Goal: Use online tool/utility: Use online tool/utility

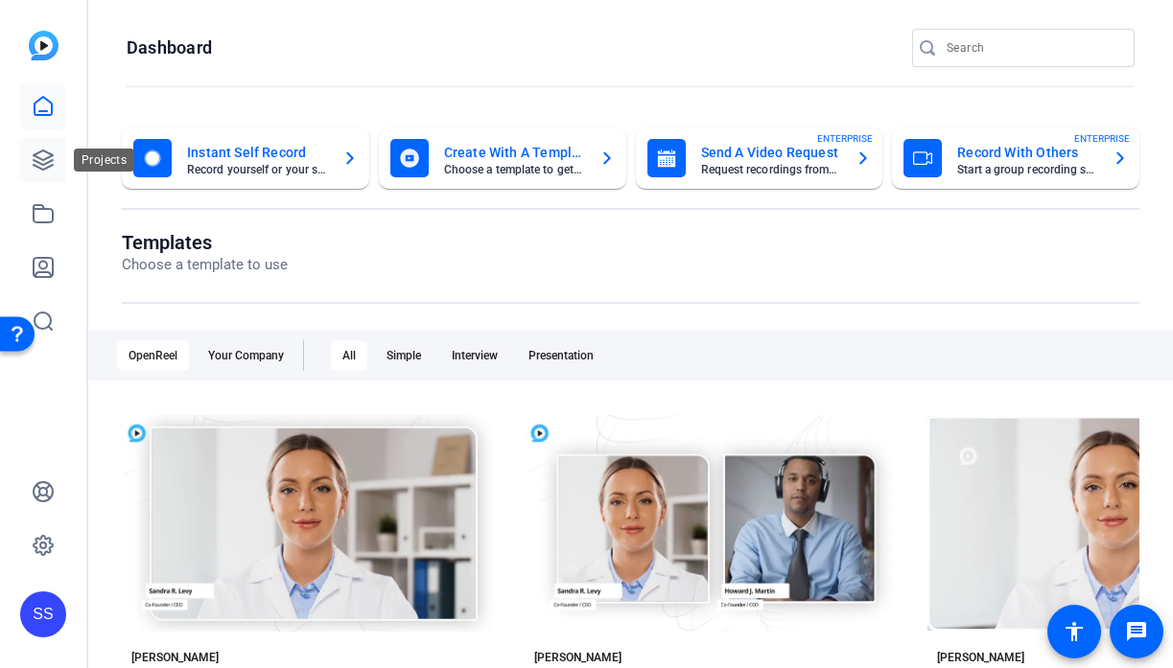
click at [48, 163] on icon at bounding box center [43, 160] width 23 height 23
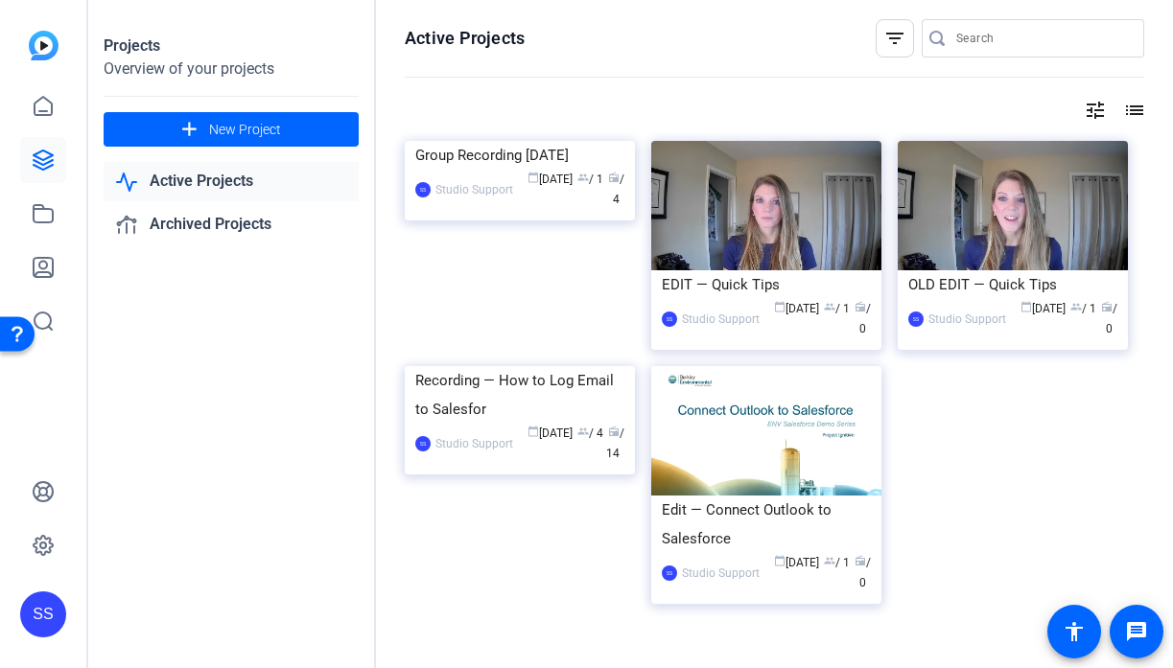
click at [62, 614] on div "SS" at bounding box center [43, 615] width 46 height 46
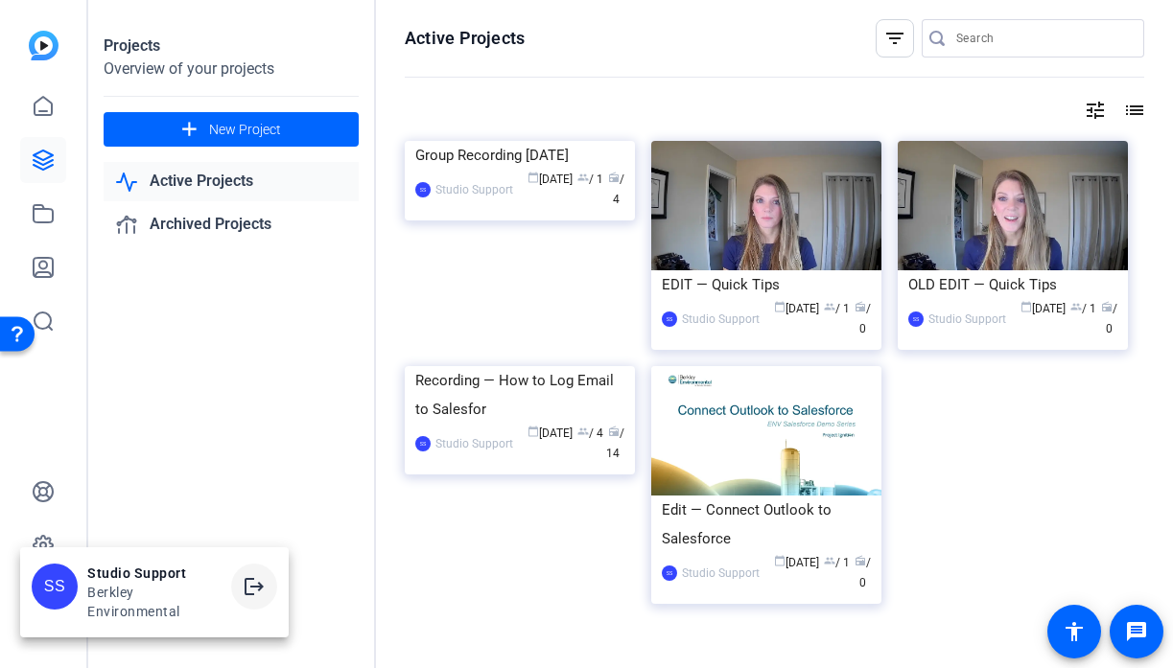
click at [252, 579] on mat-icon "logout" at bounding box center [254, 586] width 23 height 23
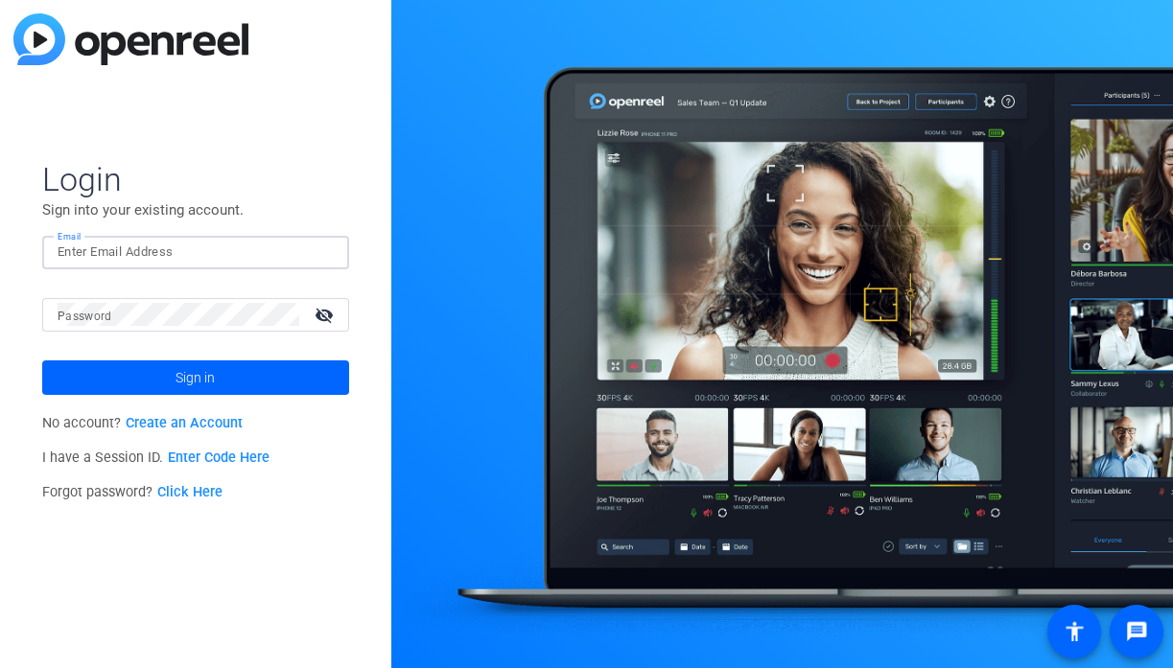
click at [292, 251] on input "Email" at bounding box center [196, 252] width 276 height 23
click at [317, 250] on img at bounding box center [317, 252] width 13 height 23
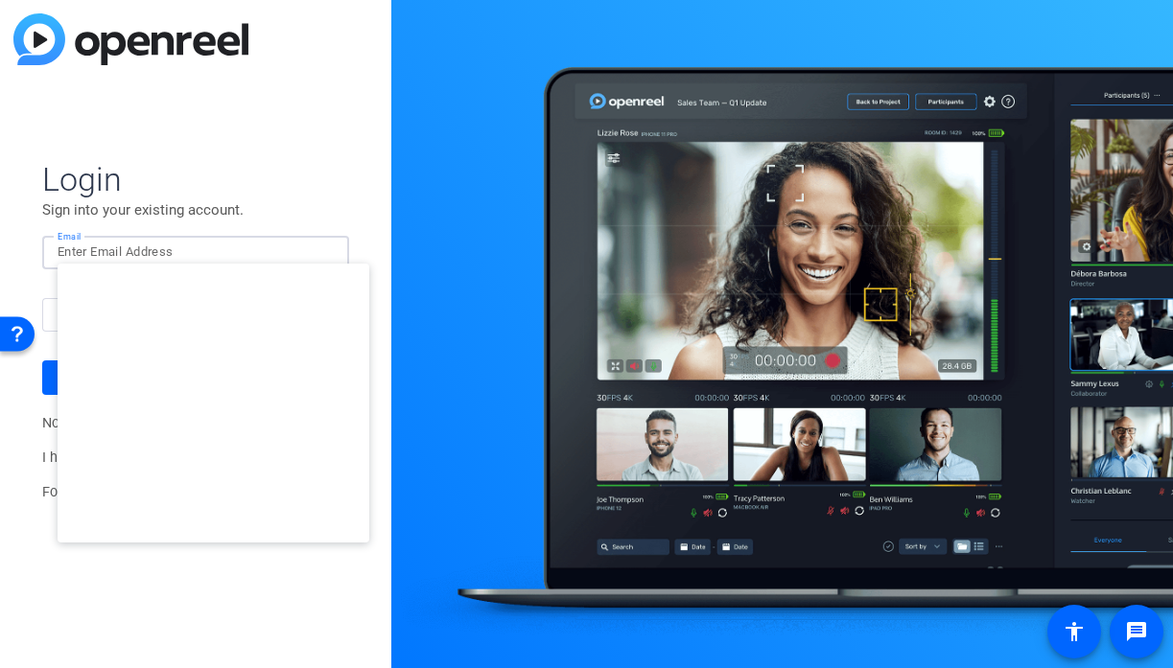
type input "[EMAIL_ADDRESS][DOMAIN_NAME]"
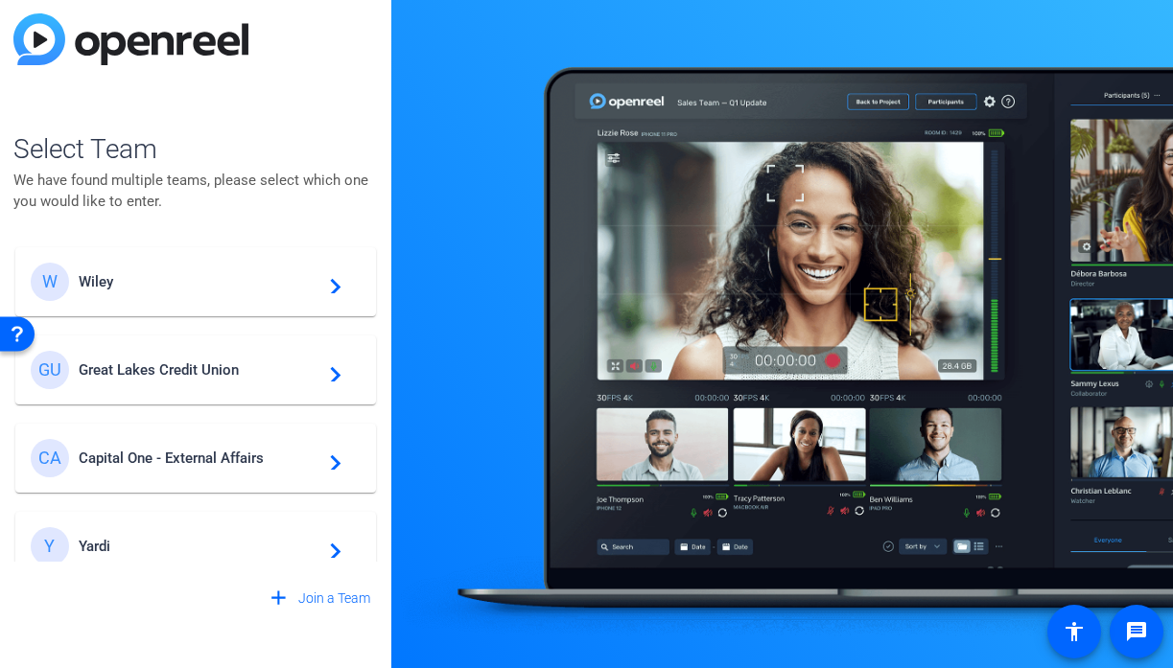
click at [253, 388] on div "GU Great Lakes Credit Union navigate_next" at bounding box center [196, 370] width 330 height 38
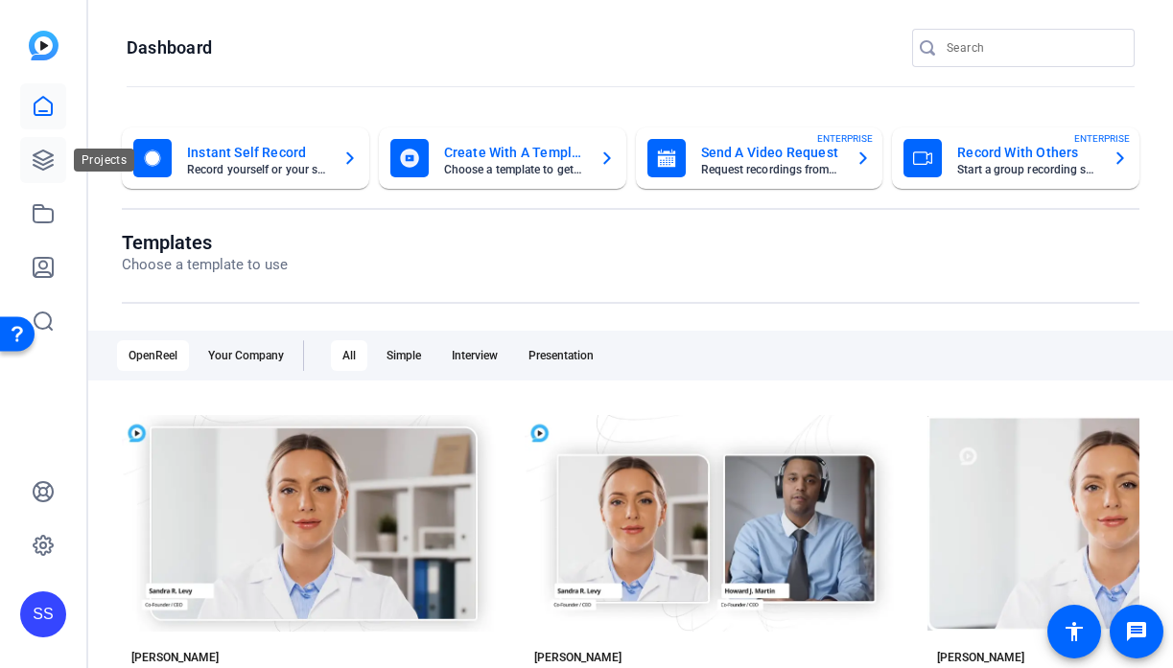
click at [36, 171] on icon at bounding box center [43, 160] width 23 height 23
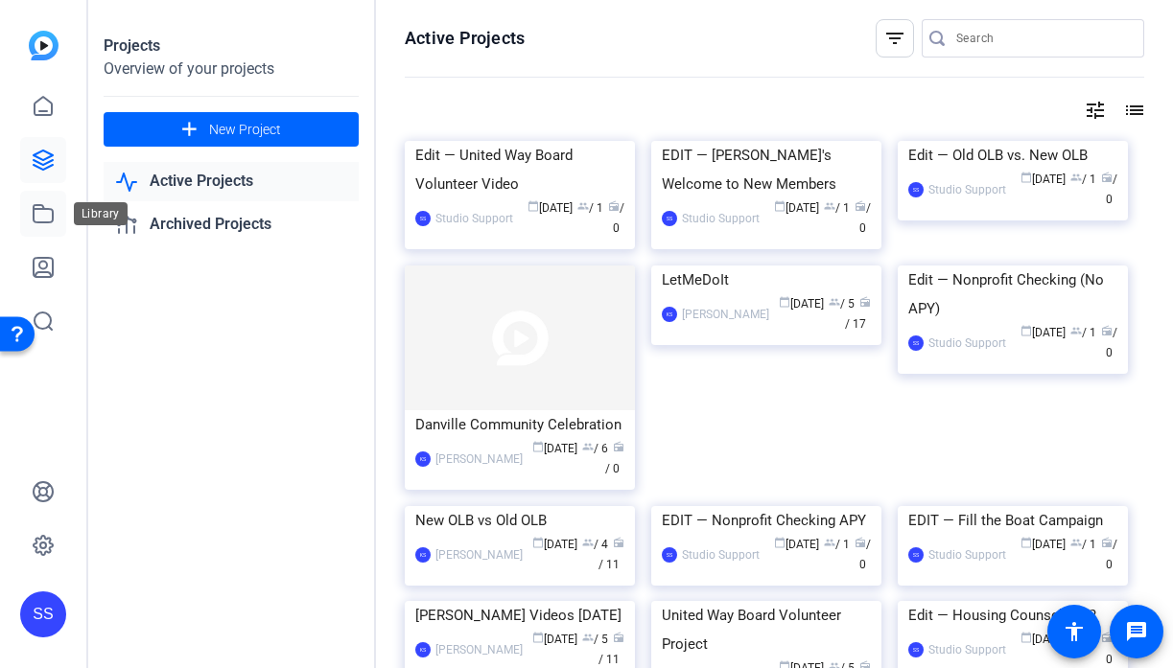
click at [50, 210] on icon at bounding box center [43, 213] width 23 height 23
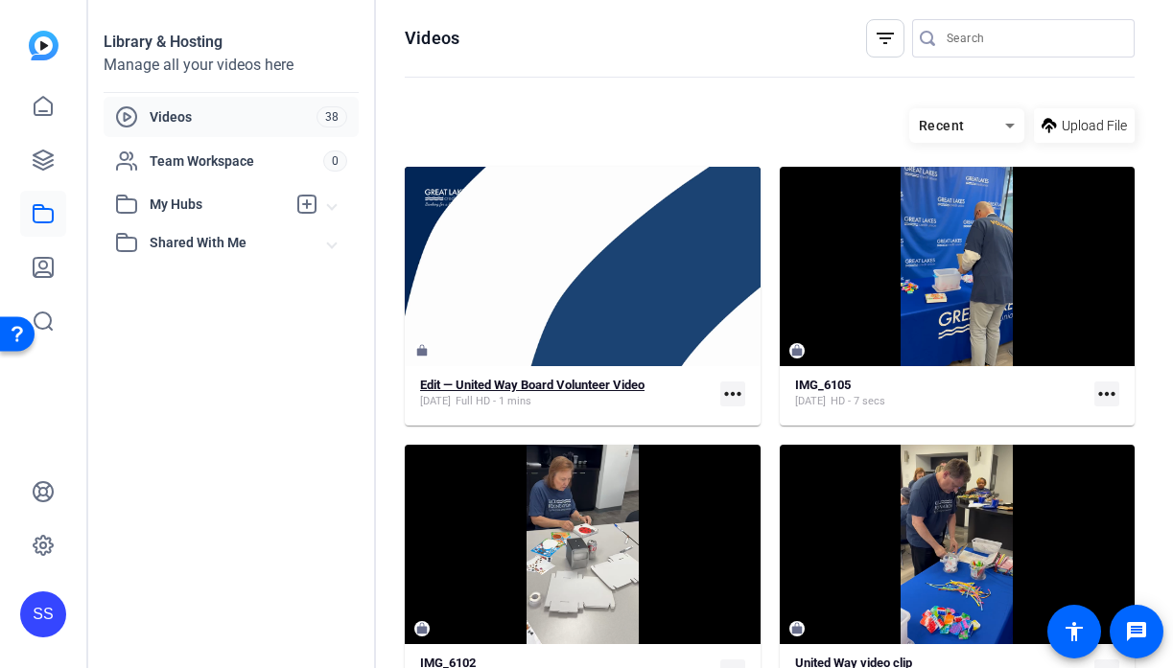
click at [504, 388] on strong "Edit — United Way Board Volunteer Video" at bounding box center [532, 385] width 224 height 14
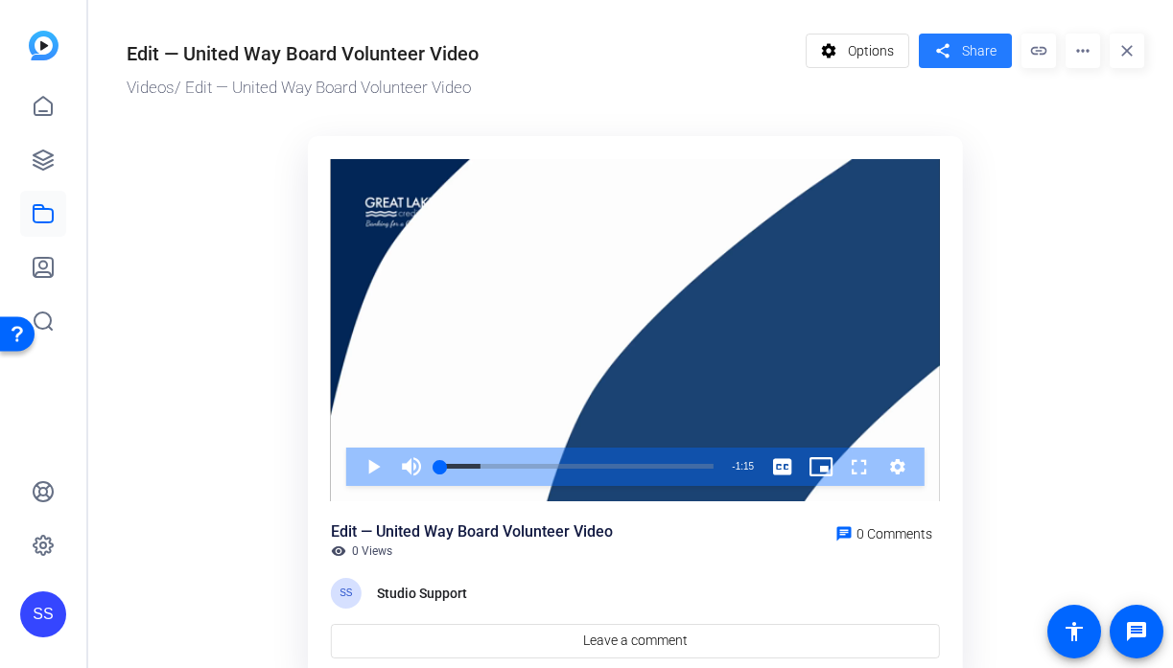
click at [939, 51] on mat-icon "share" at bounding box center [942, 51] width 24 height 26
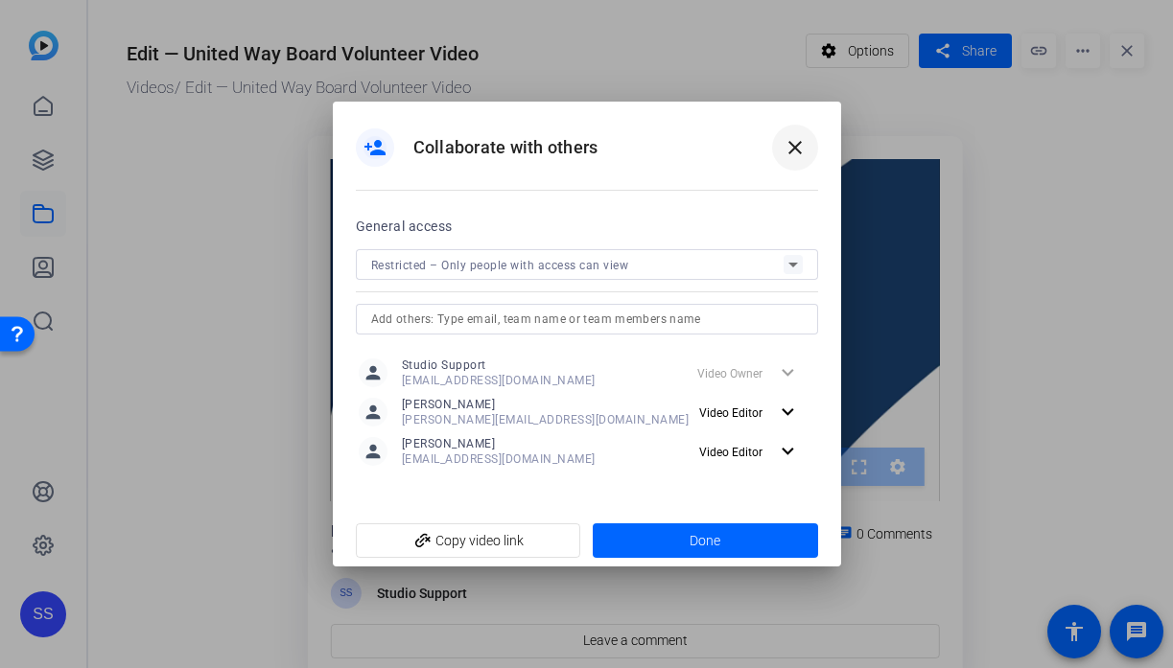
click at [793, 147] on mat-icon "close" at bounding box center [795, 147] width 23 height 23
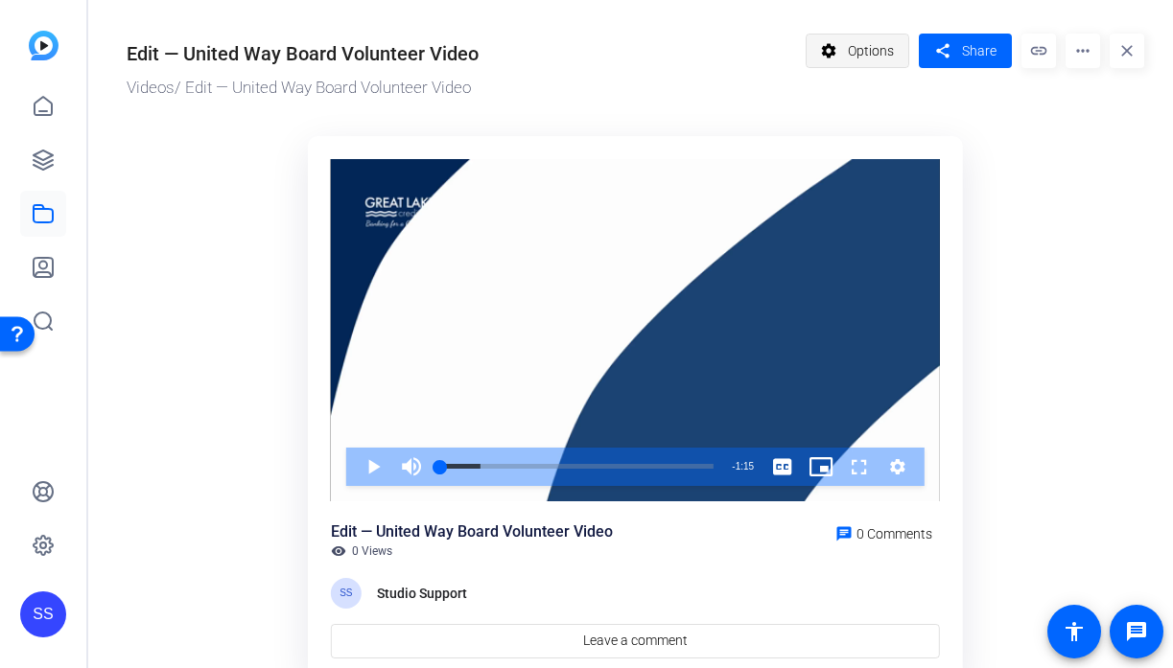
click at [855, 60] on span "Options" at bounding box center [871, 51] width 46 height 36
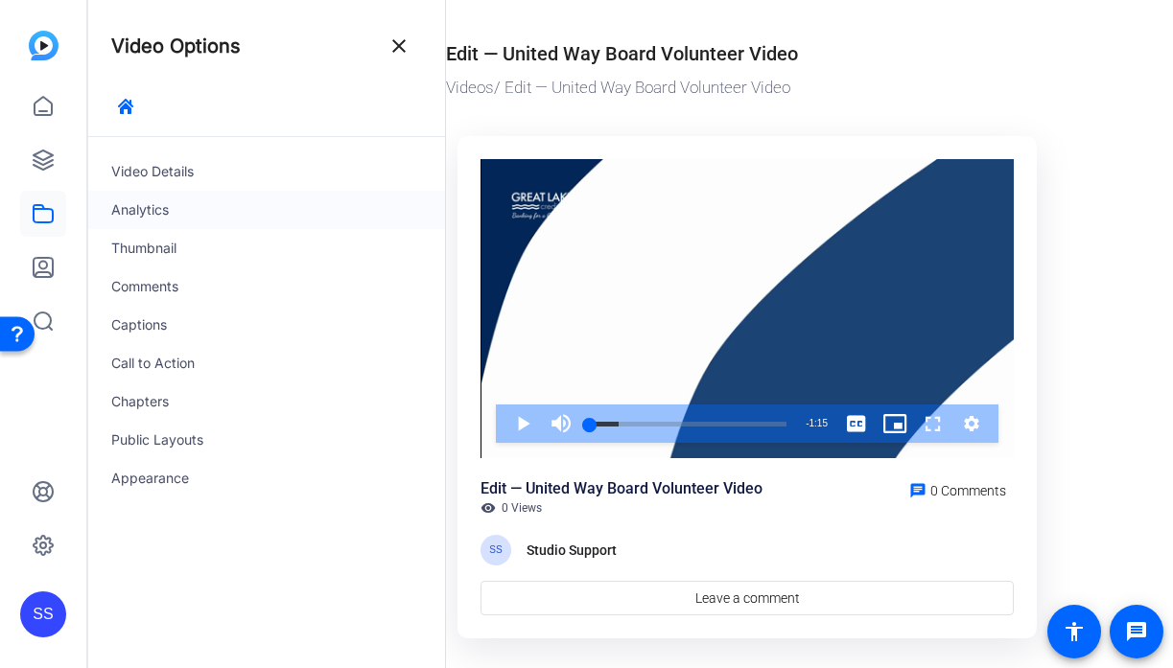
click at [286, 223] on div "Analytics" at bounding box center [266, 210] width 357 height 38
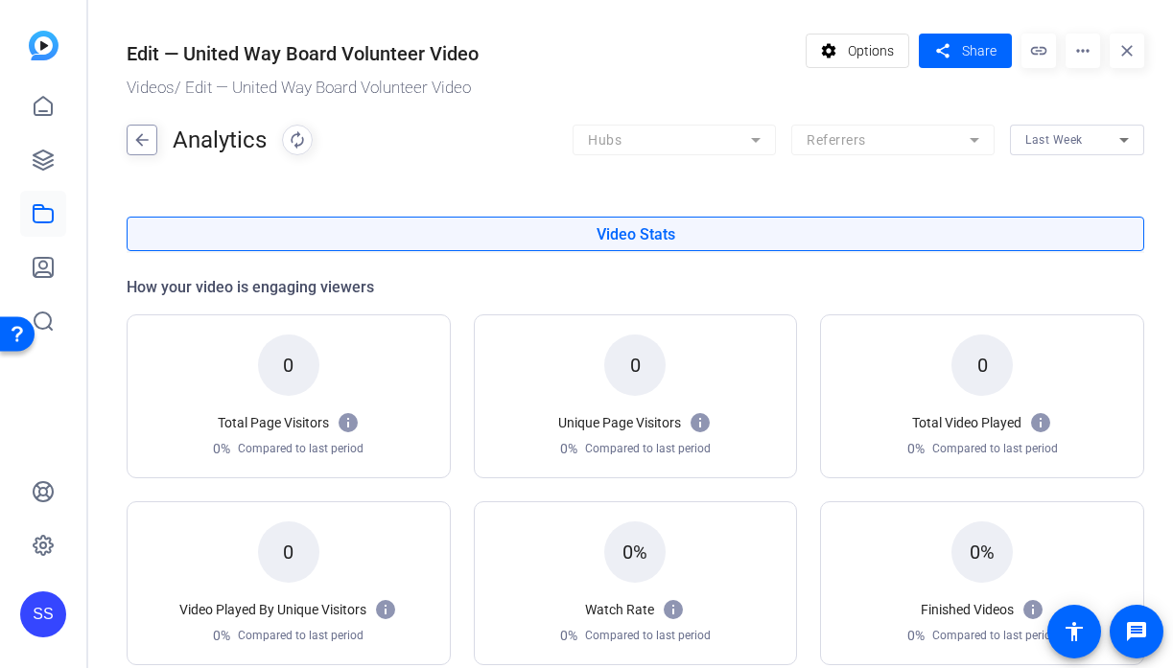
click at [146, 142] on mat-icon "arrow_back" at bounding box center [142, 140] width 29 height 31
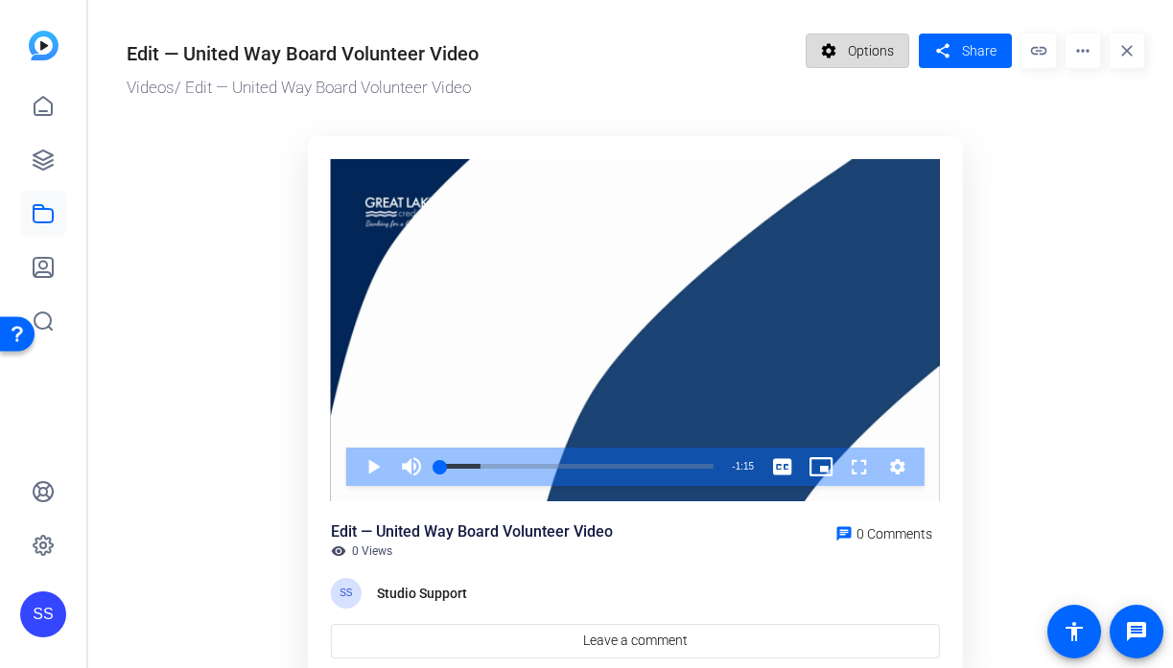
click at [876, 64] on span "Options" at bounding box center [871, 51] width 46 height 36
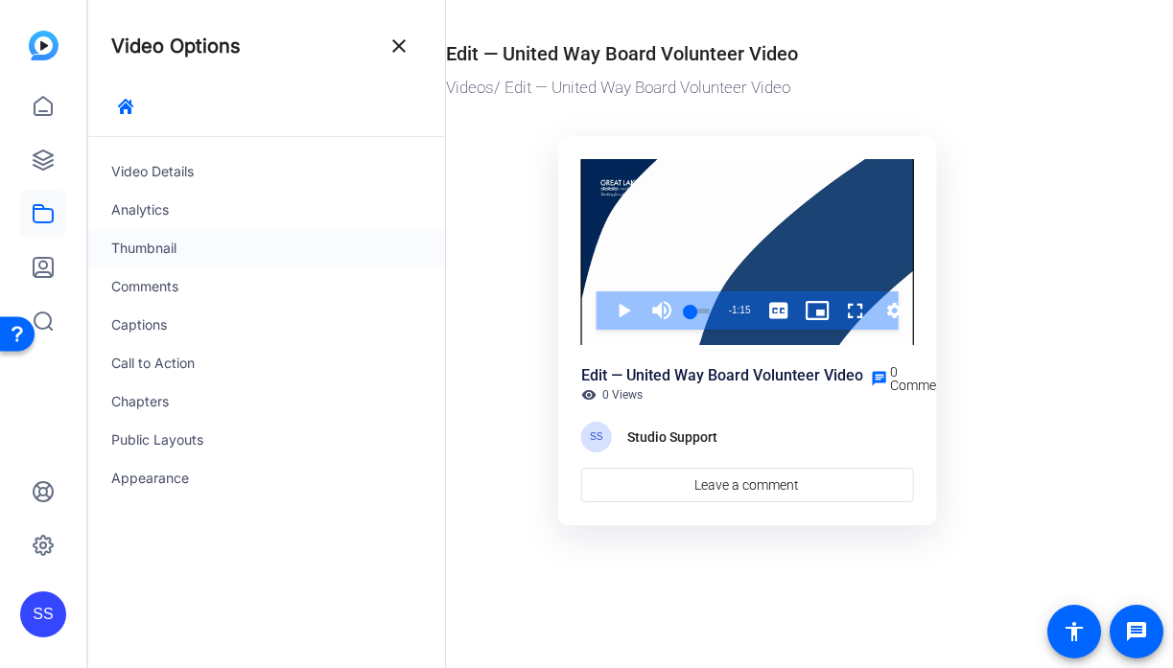
click at [235, 249] on div "Thumbnail" at bounding box center [266, 248] width 357 height 38
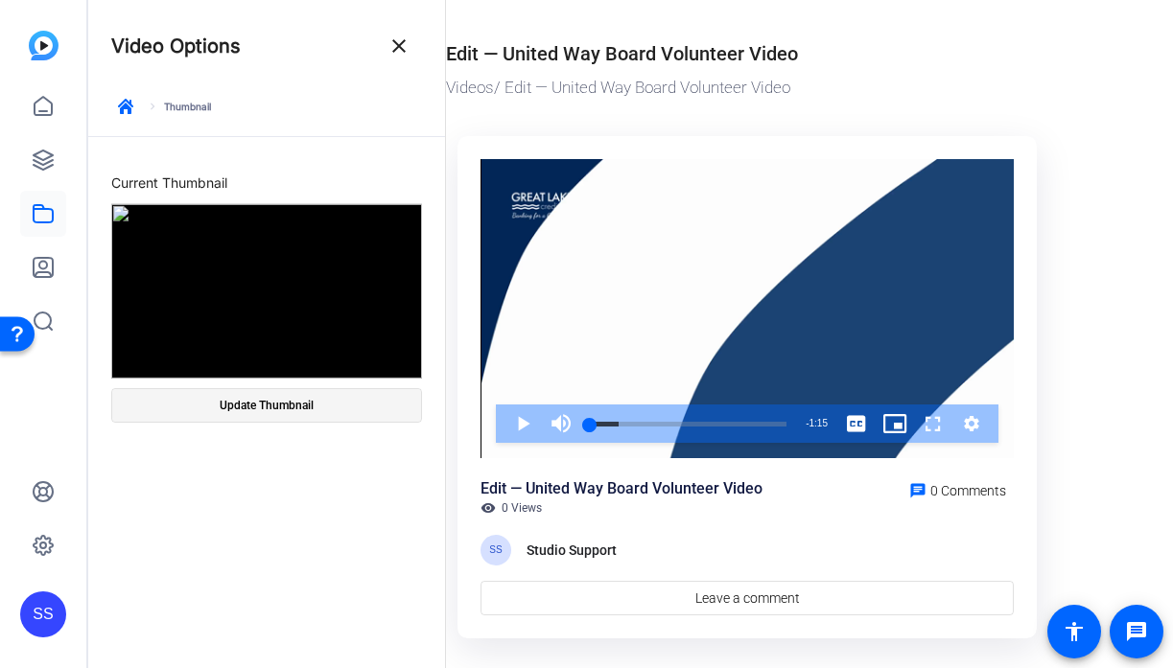
click at [305, 392] on span at bounding box center [266, 406] width 309 height 46
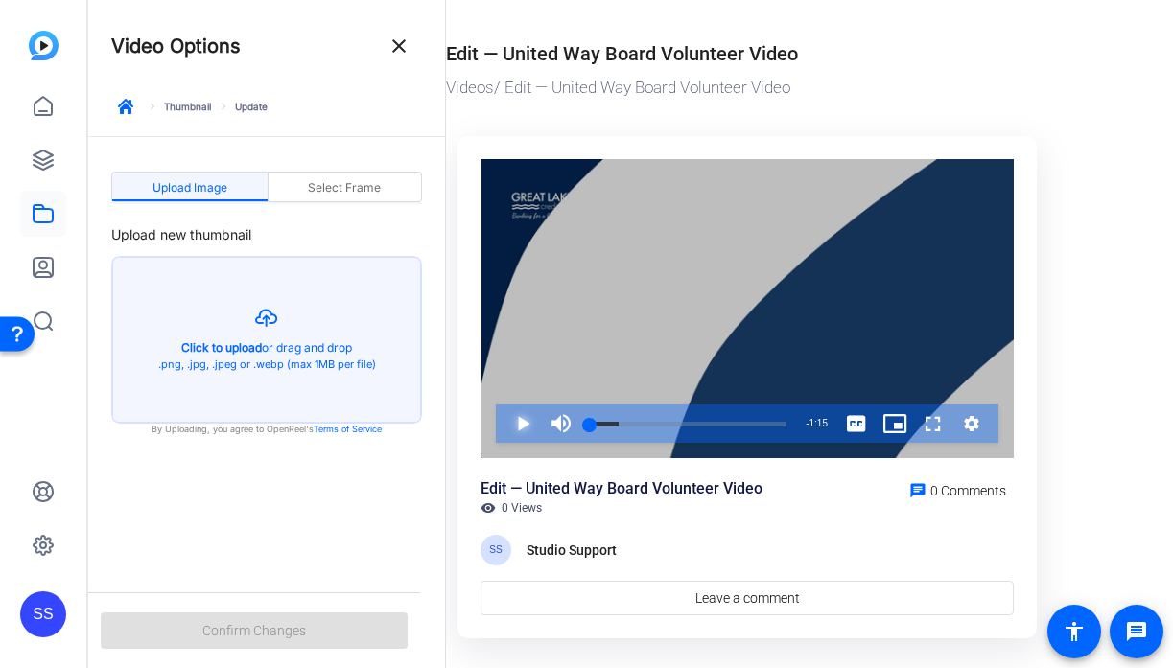
click at [504, 416] on span "Video Player" at bounding box center [504, 424] width 0 height 38
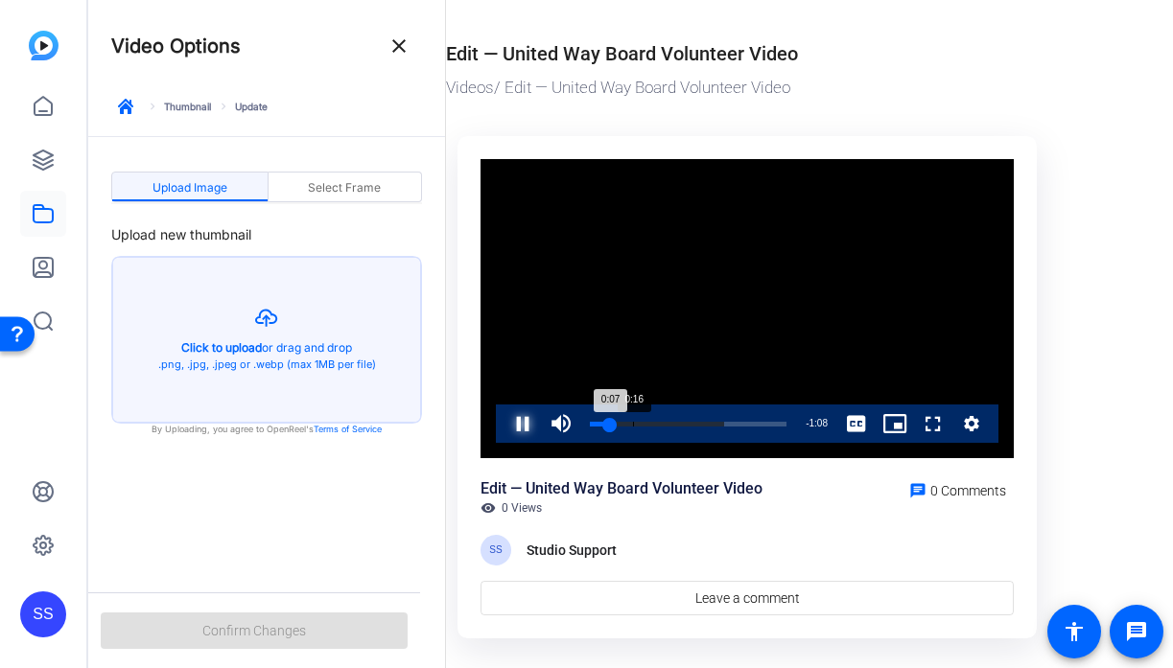
click at [633, 422] on div "Loaded : 68.15% 0:16 0:07" at bounding box center [688, 424] width 197 height 5
click at [653, 421] on div "Loaded : 93.74% 0:24 0:24" at bounding box center [688, 424] width 216 height 38
click at [504, 432] on span "Video Player" at bounding box center [504, 424] width 0 height 38
click at [653, 425] on div "0:24" at bounding box center [621, 424] width 63 height 5
click at [347, 182] on span "Select Frame" at bounding box center [344, 188] width 73 height 12
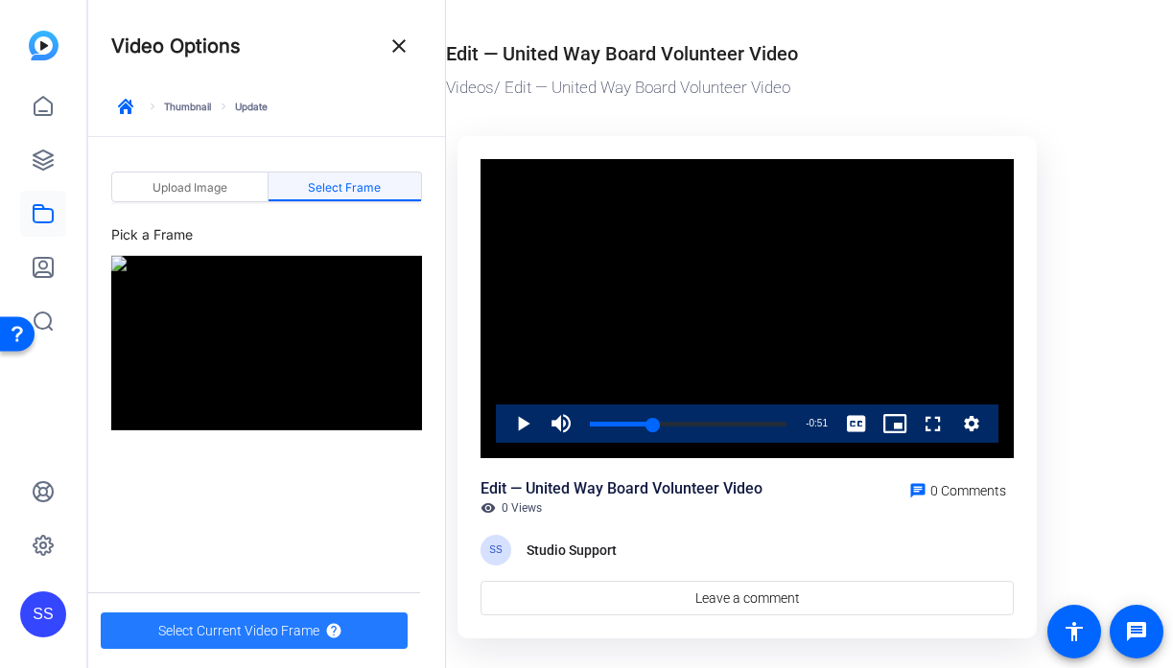
click at [289, 633] on span "Select Current Video Frame" at bounding box center [238, 631] width 161 height 36
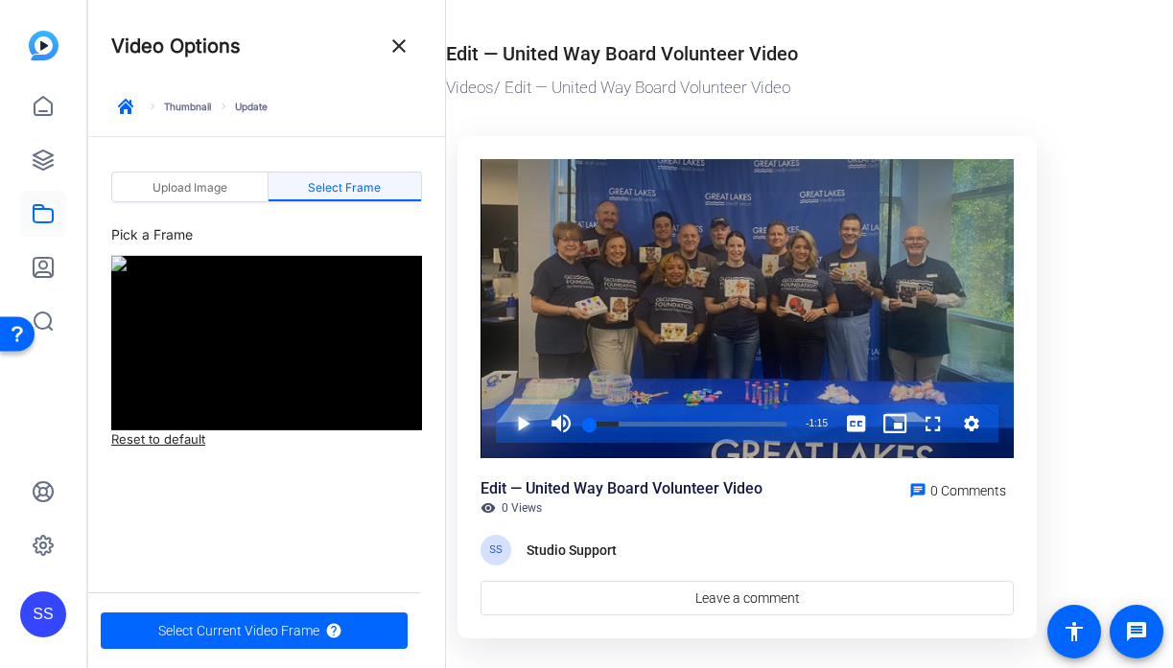
click at [504, 430] on span "Video Player" at bounding box center [504, 424] width 0 height 38
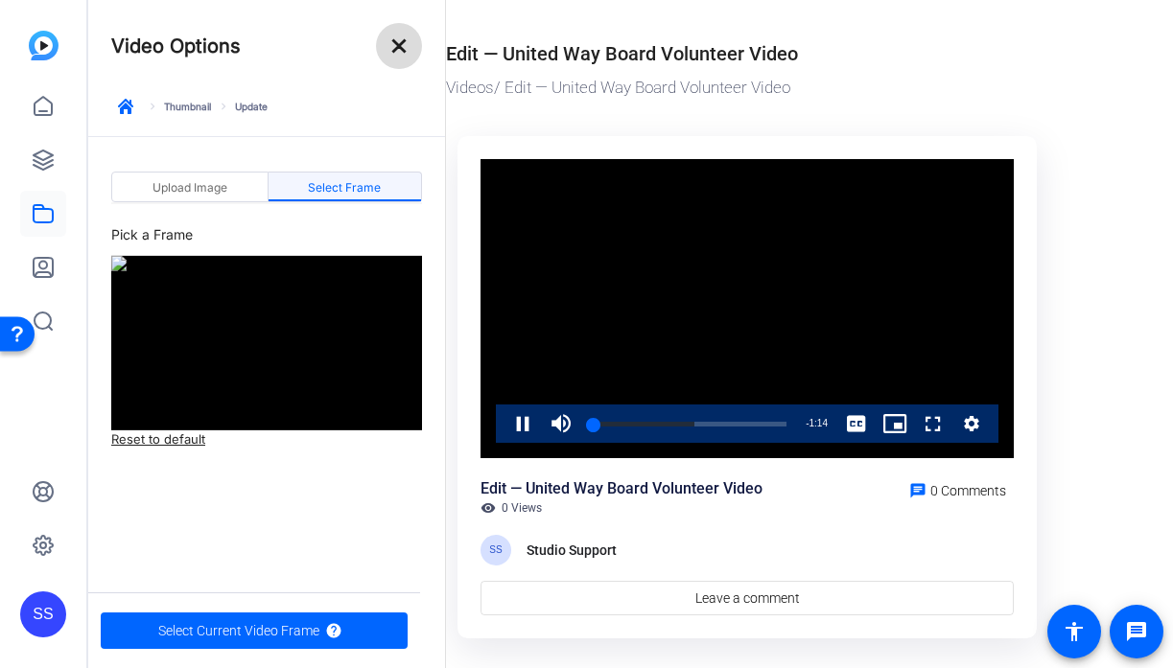
click at [404, 48] on mat-icon "close" at bounding box center [398, 46] width 23 height 23
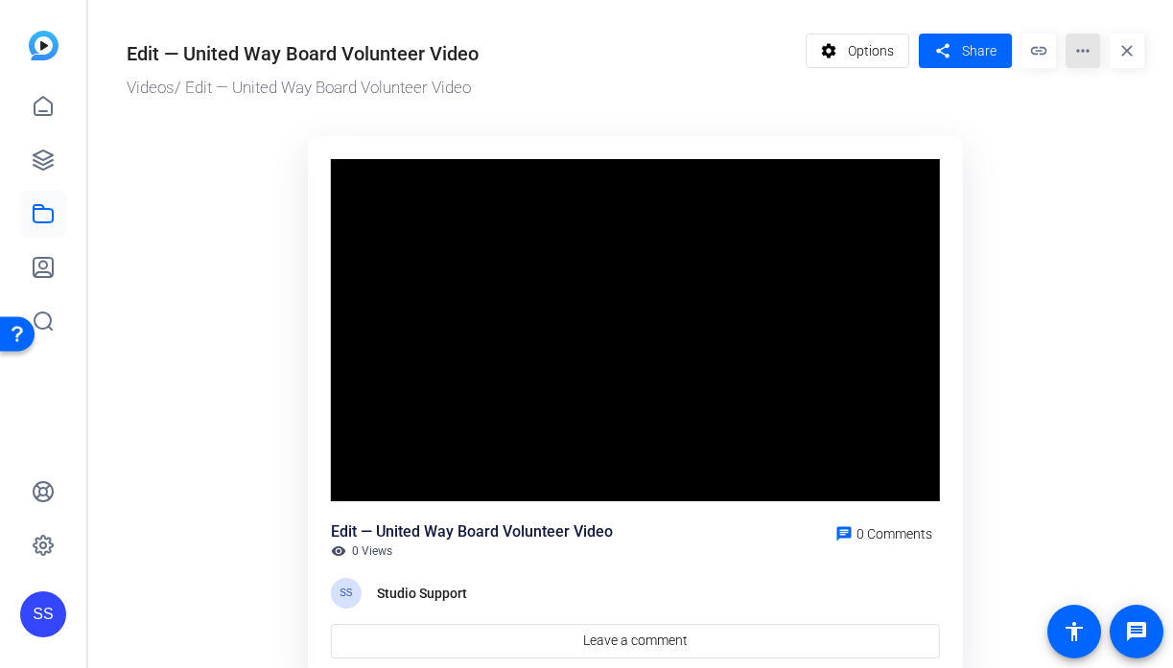
click at [1080, 59] on mat-icon "more_horiz" at bounding box center [1083, 51] width 35 height 35
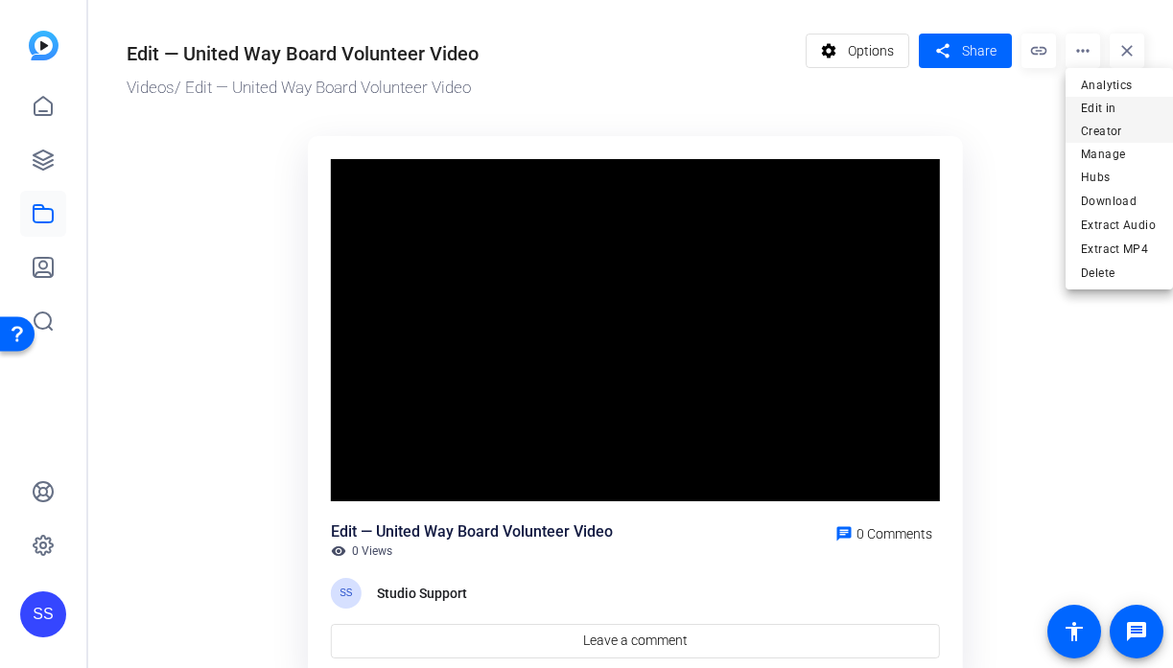
click at [1093, 128] on span "Edit in Creator" at bounding box center [1119, 120] width 77 height 46
